Goal: Task Accomplishment & Management: Manage account settings

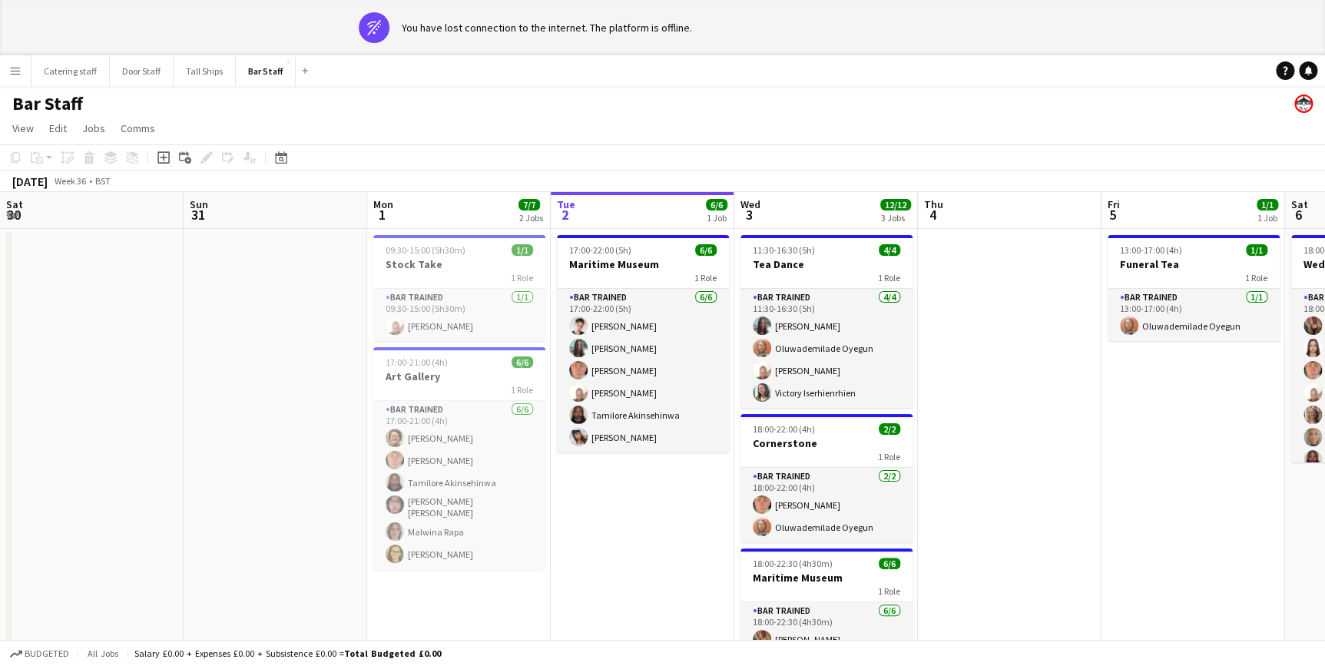
scroll to position [0, 367]
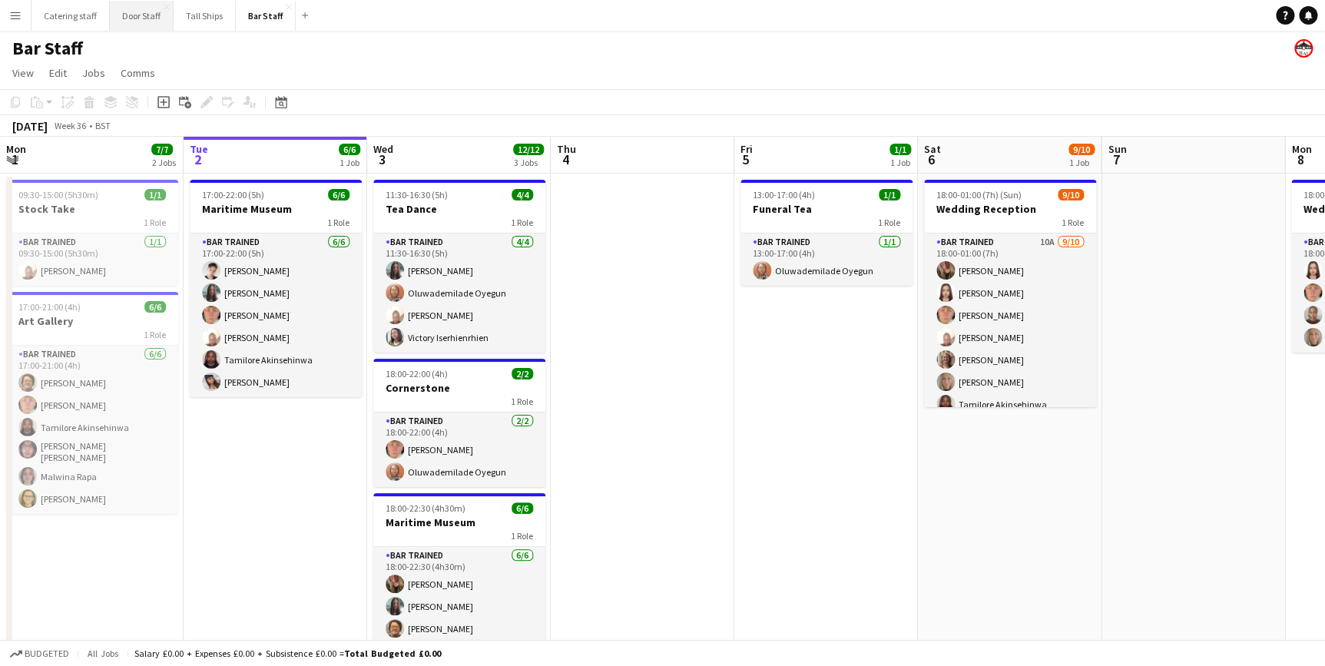
click at [140, 13] on button "Door Staff Close" at bounding box center [142, 16] width 64 height 30
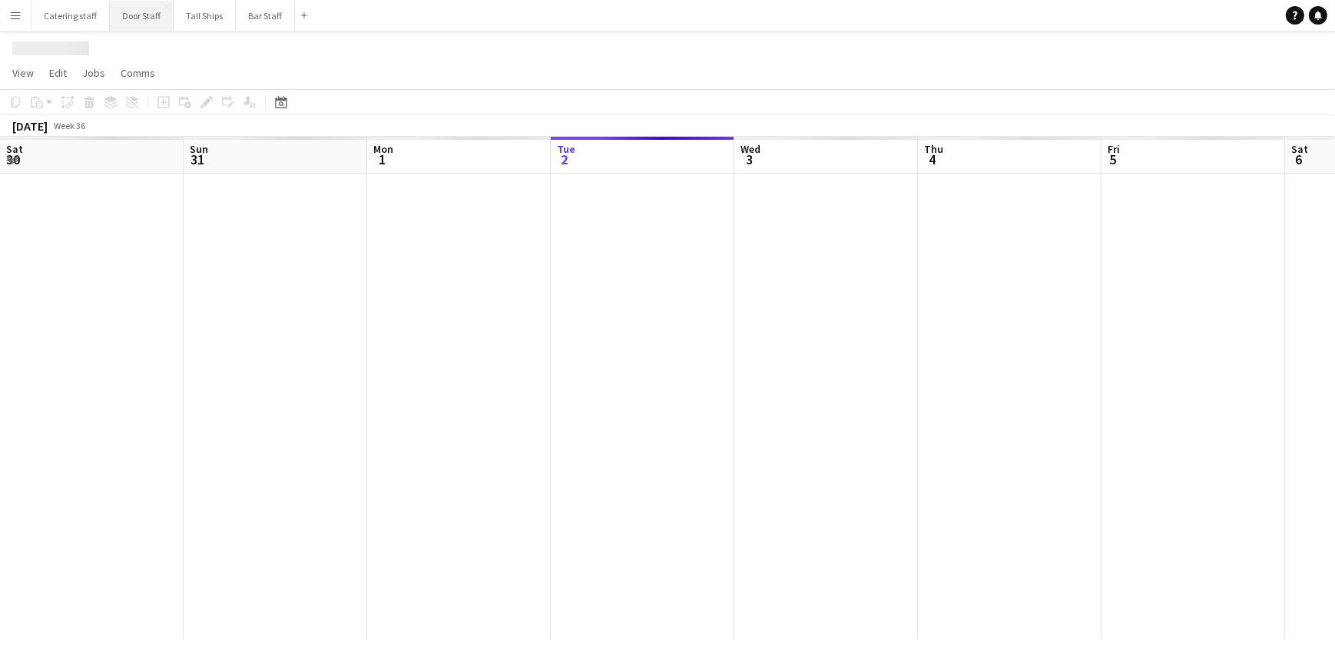
scroll to position [0, 367]
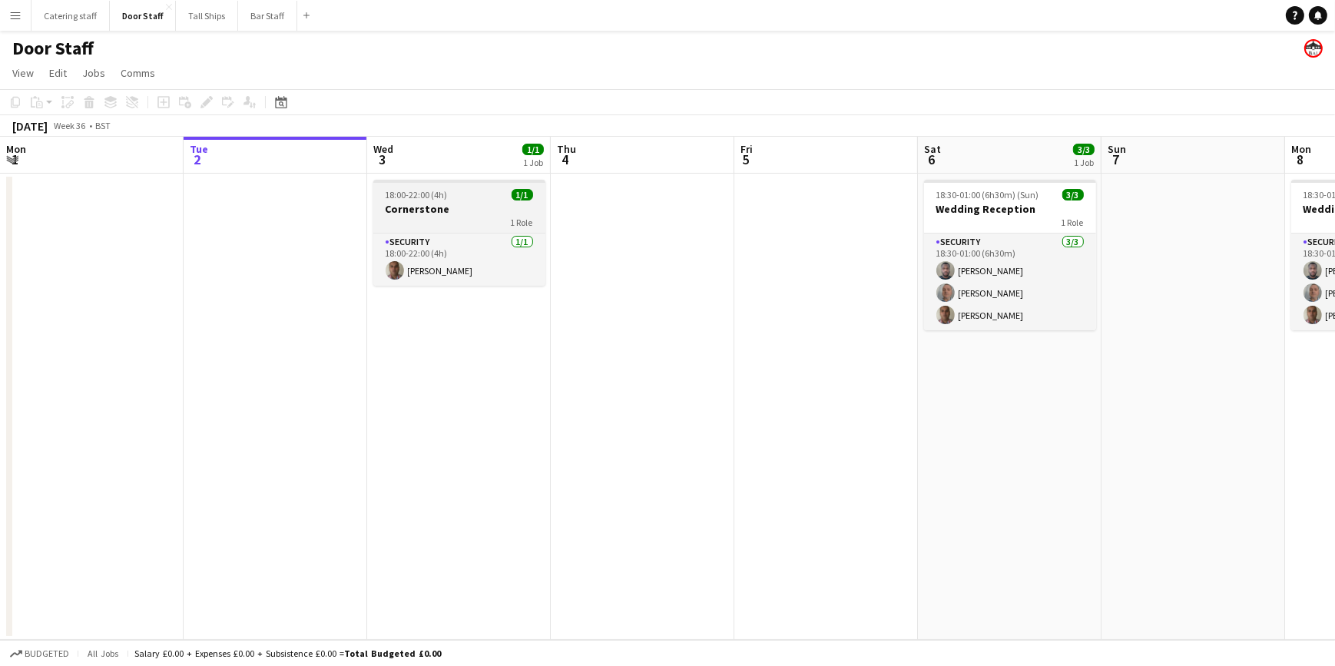
click at [474, 211] on h3 "Cornerstone" at bounding box center [459, 209] width 172 height 14
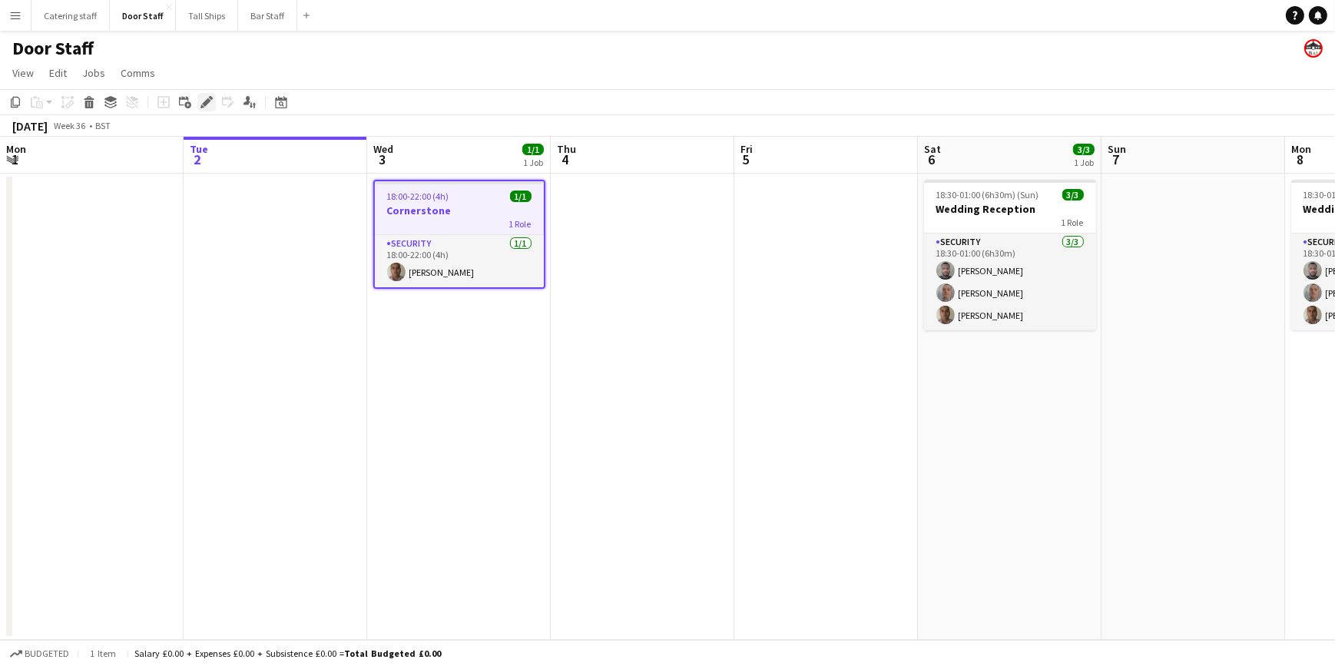
click at [202, 104] on icon at bounding box center [206, 102] width 8 height 8
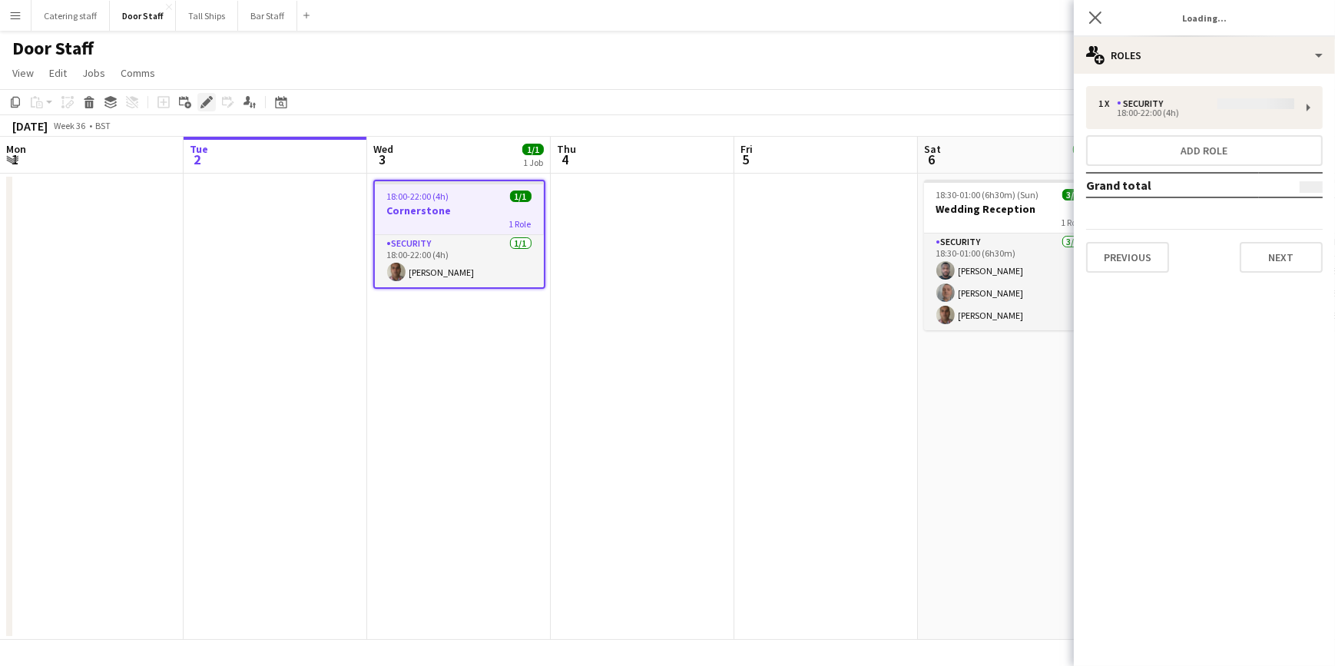
type input "**********"
click at [1258, 254] on button "Next" at bounding box center [1281, 257] width 83 height 31
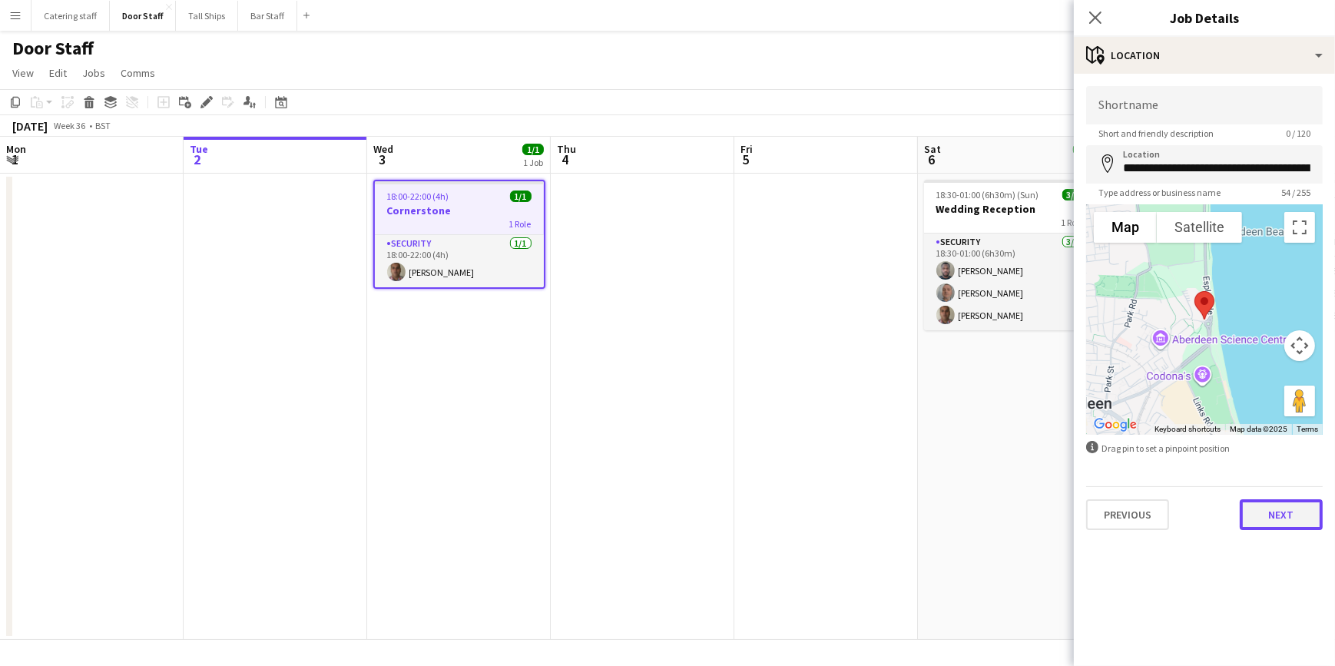
click at [1269, 515] on button "Next" at bounding box center [1281, 514] width 83 height 31
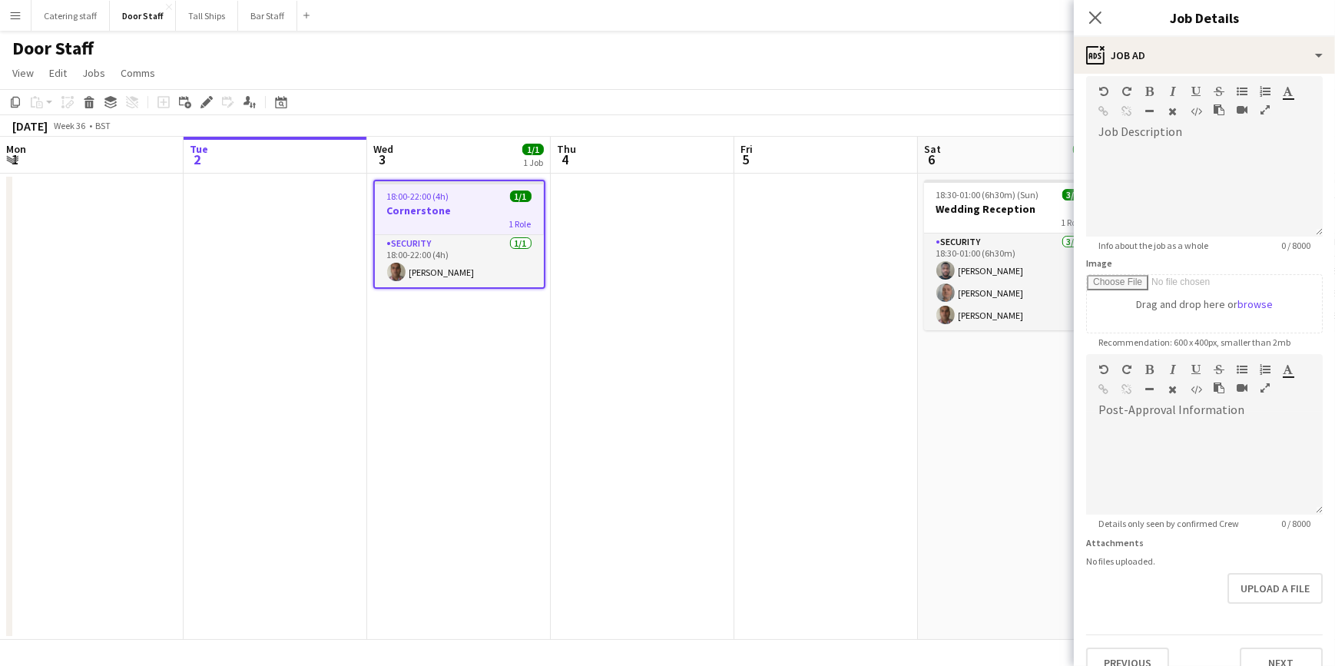
scroll to position [141, 0]
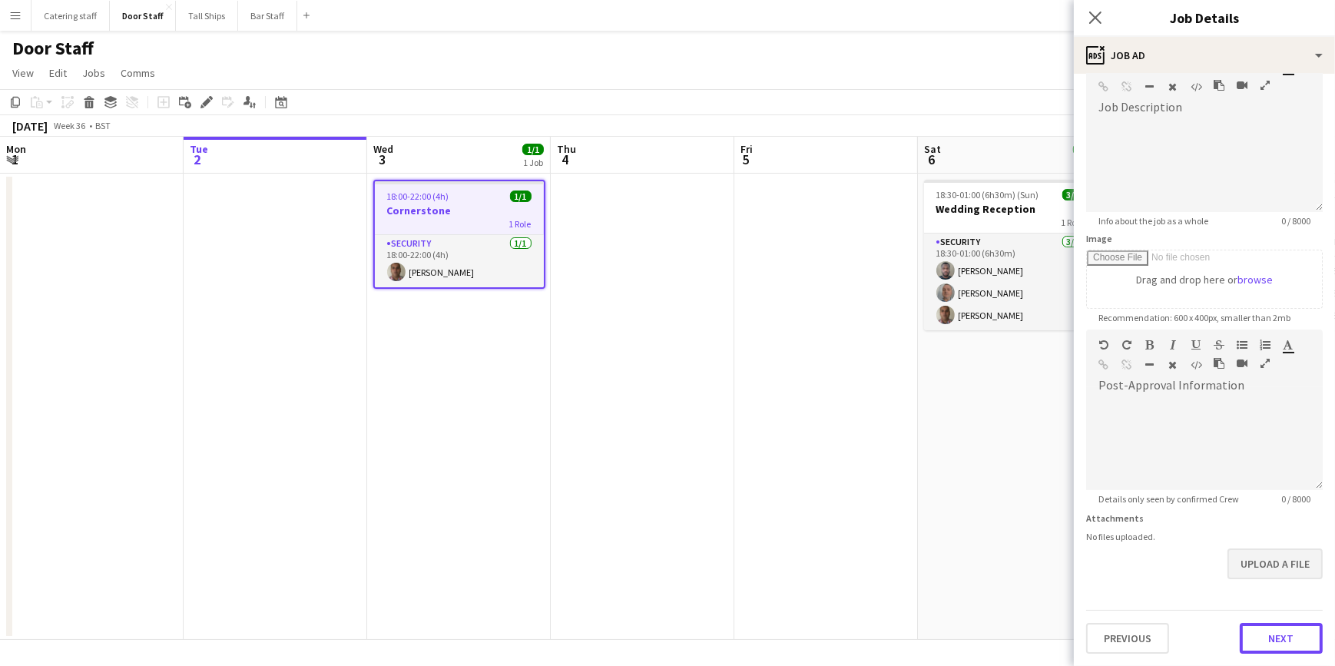
click at [1270, 576] on form "**********" at bounding box center [1204, 322] width 261 height 661
click at [1275, 632] on button "Next" at bounding box center [1281, 639] width 83 height 31
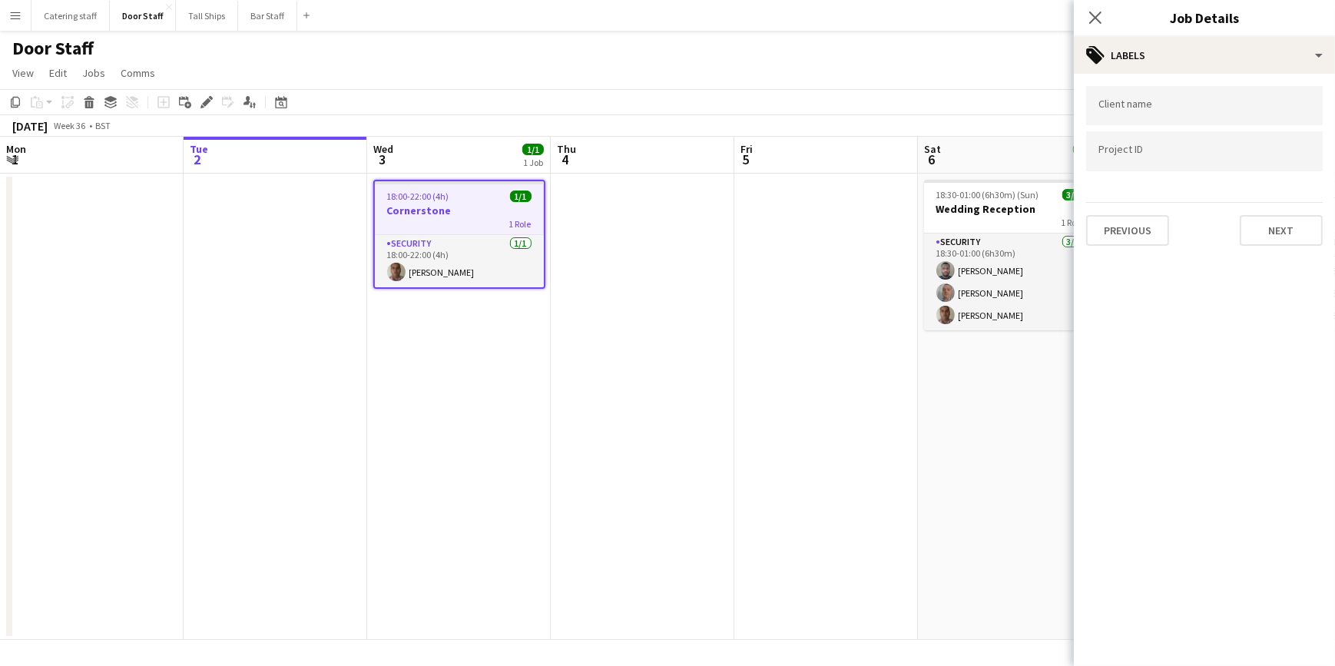
click at [1265, 247] on div "Client name Project ID Previous Next" at bounding box center [1204, 166] width 261 height 184
click at [1264, 230] on button "Next" at bounding box center [1281, 230] width 83 height 31
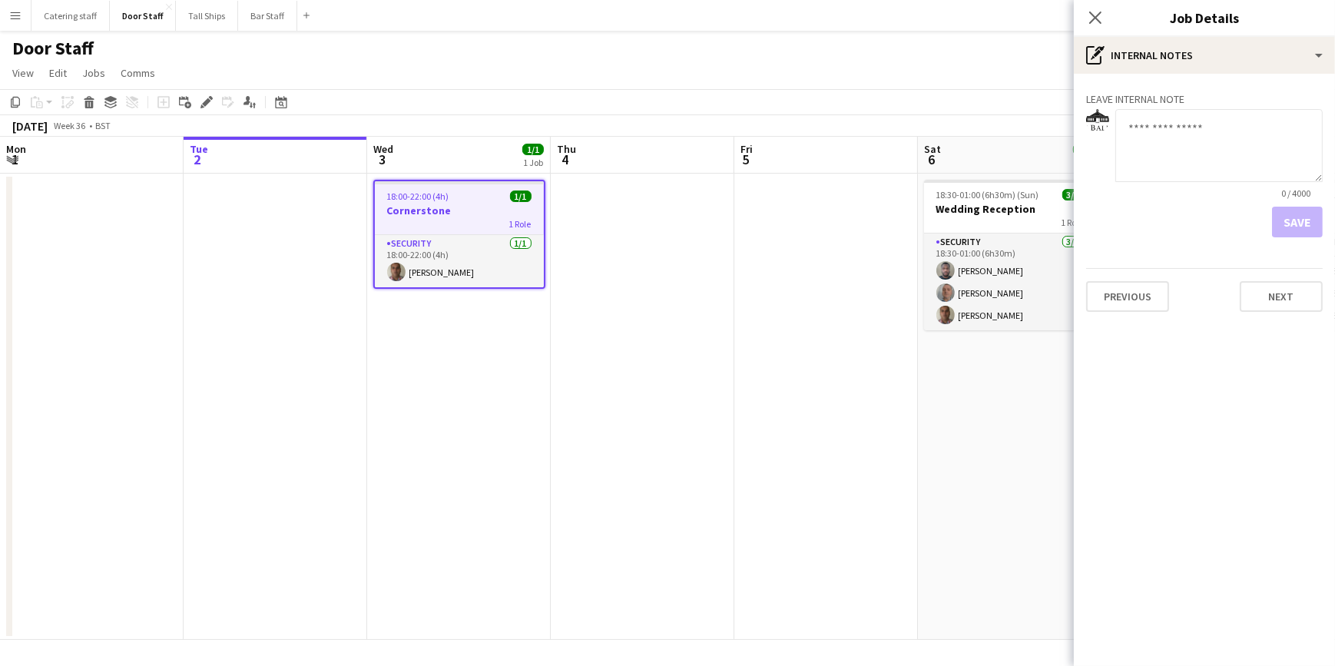
click at [1197, 132] on textarea at bounding box center [1218, 145] width 207 height 73
type textarea "*****"
click at [1293, 227] on button "Save" at bounding box center [1297, 222] width 51 height 31
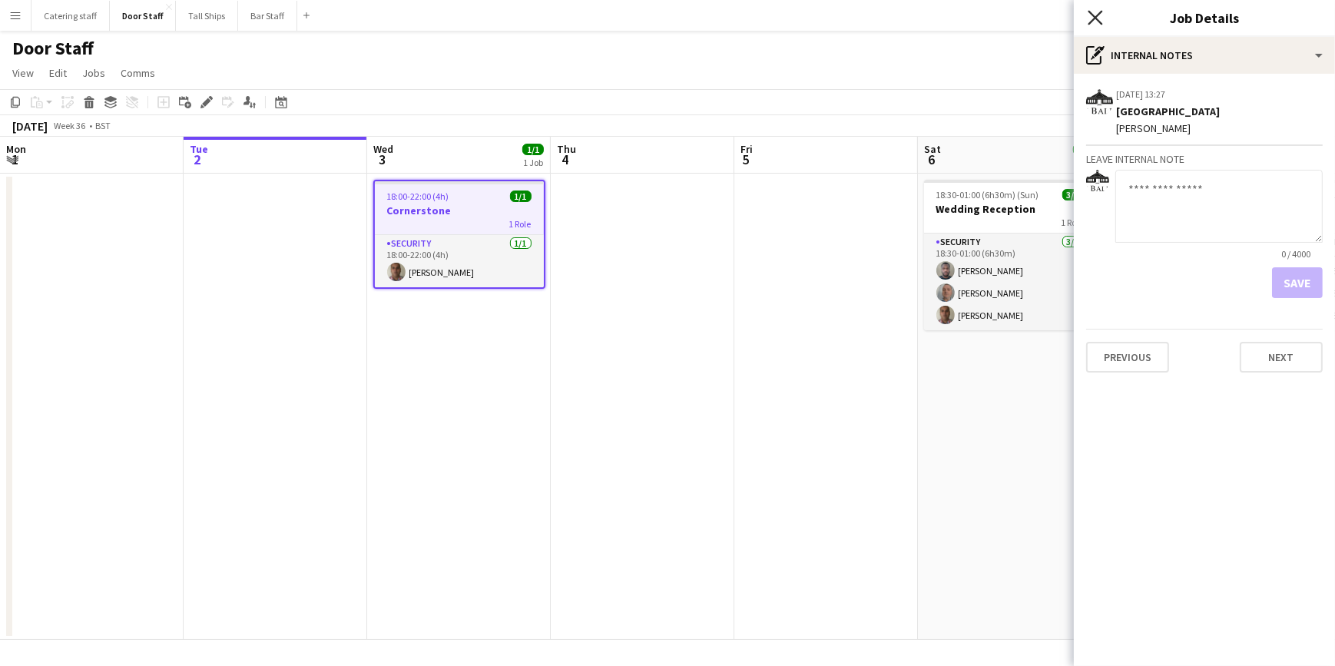
click at [1091, 22] on icon at bounding box center [1095, 17] width 15 height 15
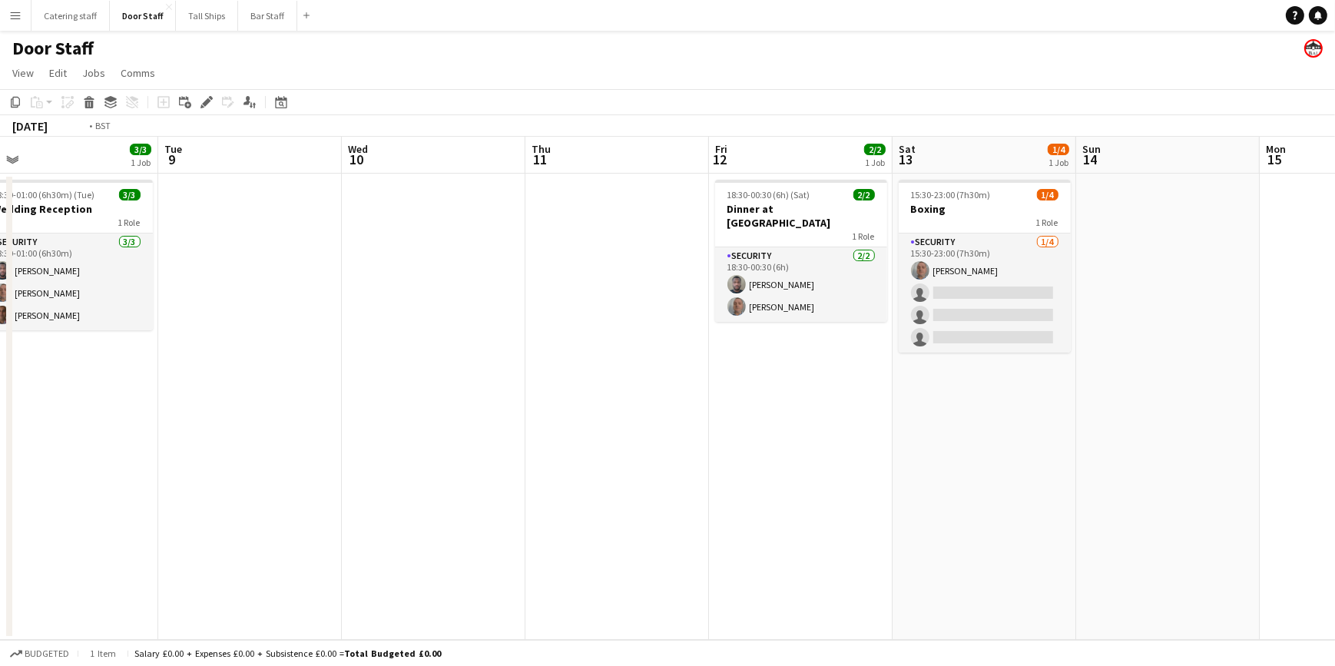
scroll to position [0, 661]
